Goal: Find specific page/section: Find specific page/section

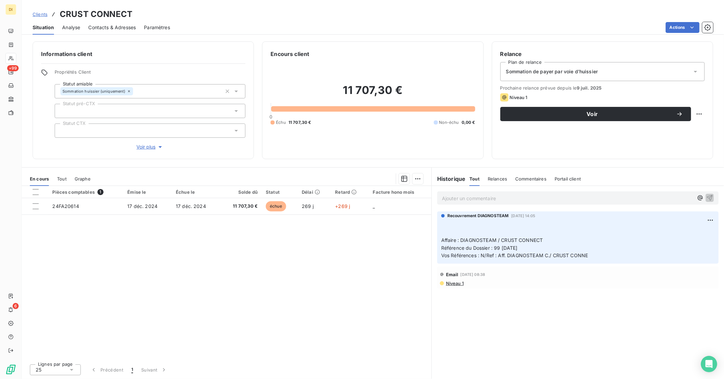
click at [33, 14] on span "Clients" at bounding box center [40, 14] width 15 height 5
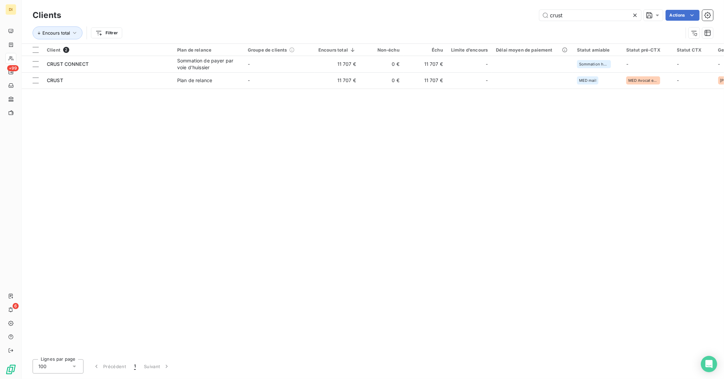
drag, startPoint x: 588, startPoint y: 12, endPoint x: 526, endPoint y: 15, distance: 61.5
click at [526, 15] on div "crust Actions" at bounding box center [391, 15] width 644 height 11
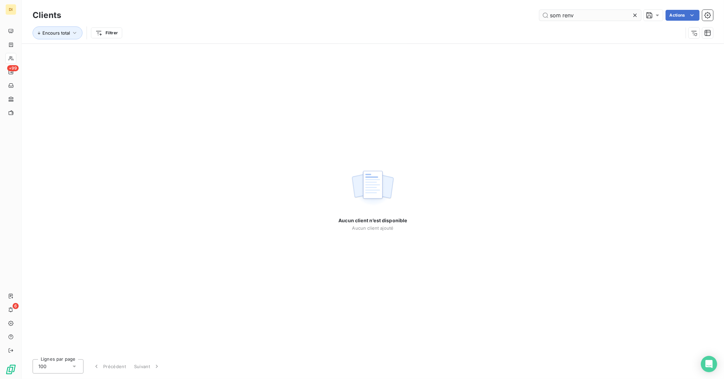
click at [572, 19] on input "som renv" at bounding box center [590, 15] width 102 height 11
click at [569, 16] on input "som renv" at bounding box center [590, 15] width 102 height 11
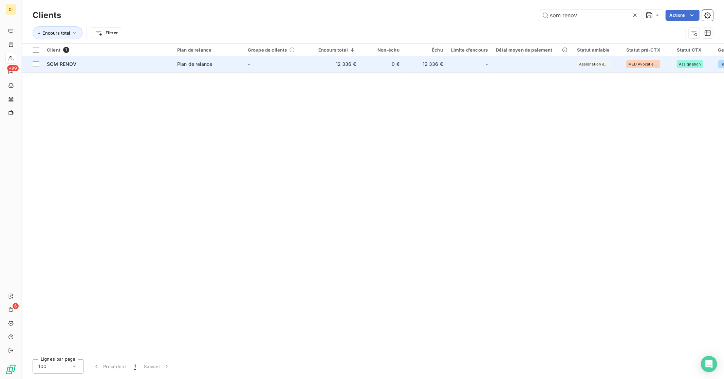
type input "som renov"
click at [154, 59] on td "SOM RENOV" at bounding box center [108, 64] width 130 height 16
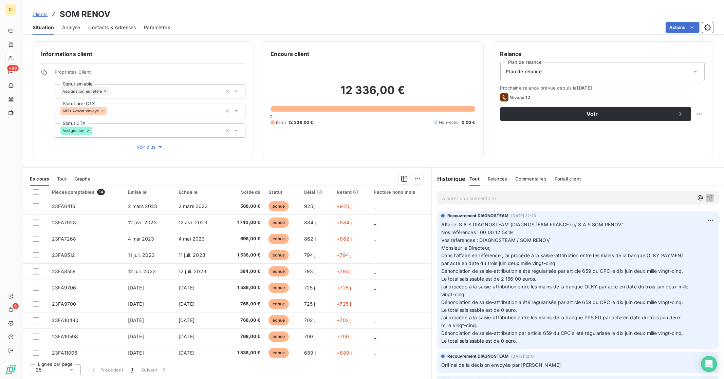
click at [466, 199] on p "Ajouter un commentaire ﻿" at bounding box center [567, 198] width 251 height 8
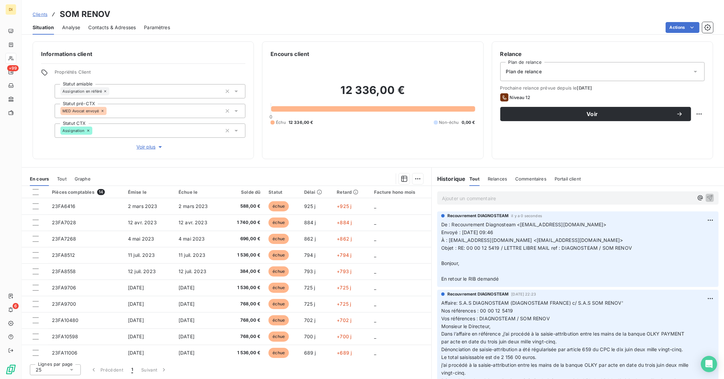
click at [476, 198] on p "Ajouter un commentaire ﻿" at bounding box center [567, 198] width 251 height 8
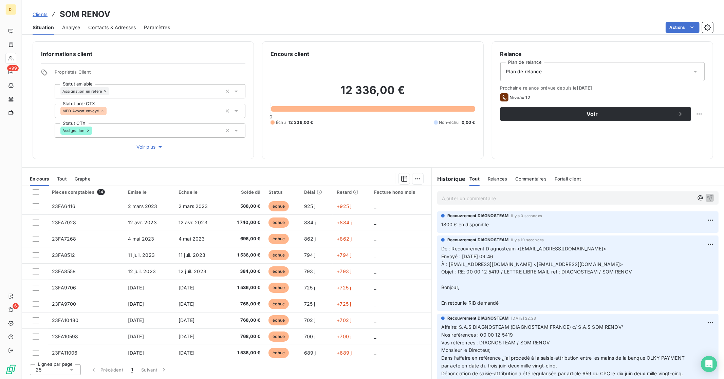
click at [36, 14] on span "Clients" at bounding box center [40, 14] width 15 height 5
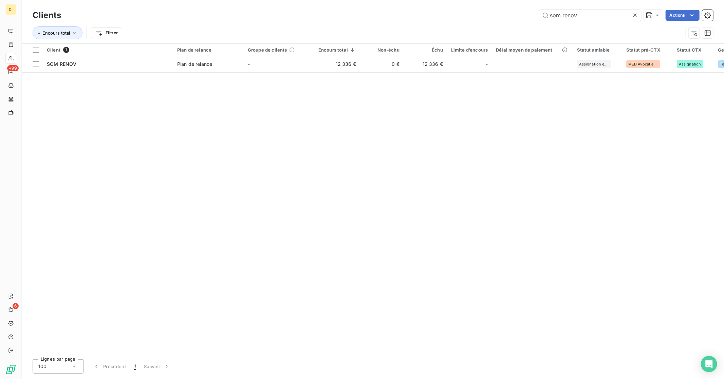
drag, startPoint x: 606, startPoint y: 13, endPoint x: 514, endPoint y: 22, distance: 92.8
click at [514, 22] on div "Clients som renov Actions Encours total Filtrer" at bounding box center [373, 25] width 680 height 35
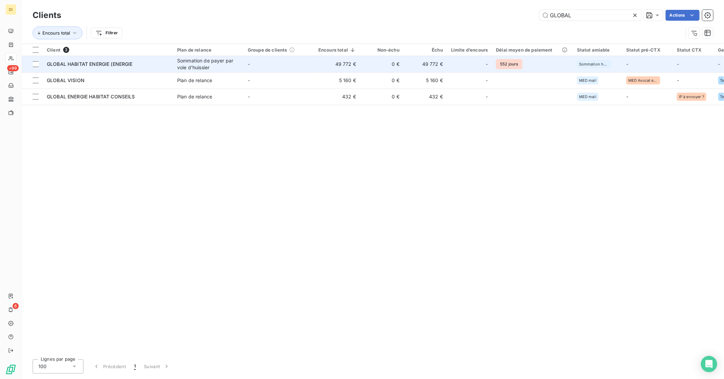
type input "GLOBAL"
click at [270, 65] on td "-" at bounding box center [279, 64] width 71 height 16
